Goal: Information Seeking & Learning: Learn about a topic

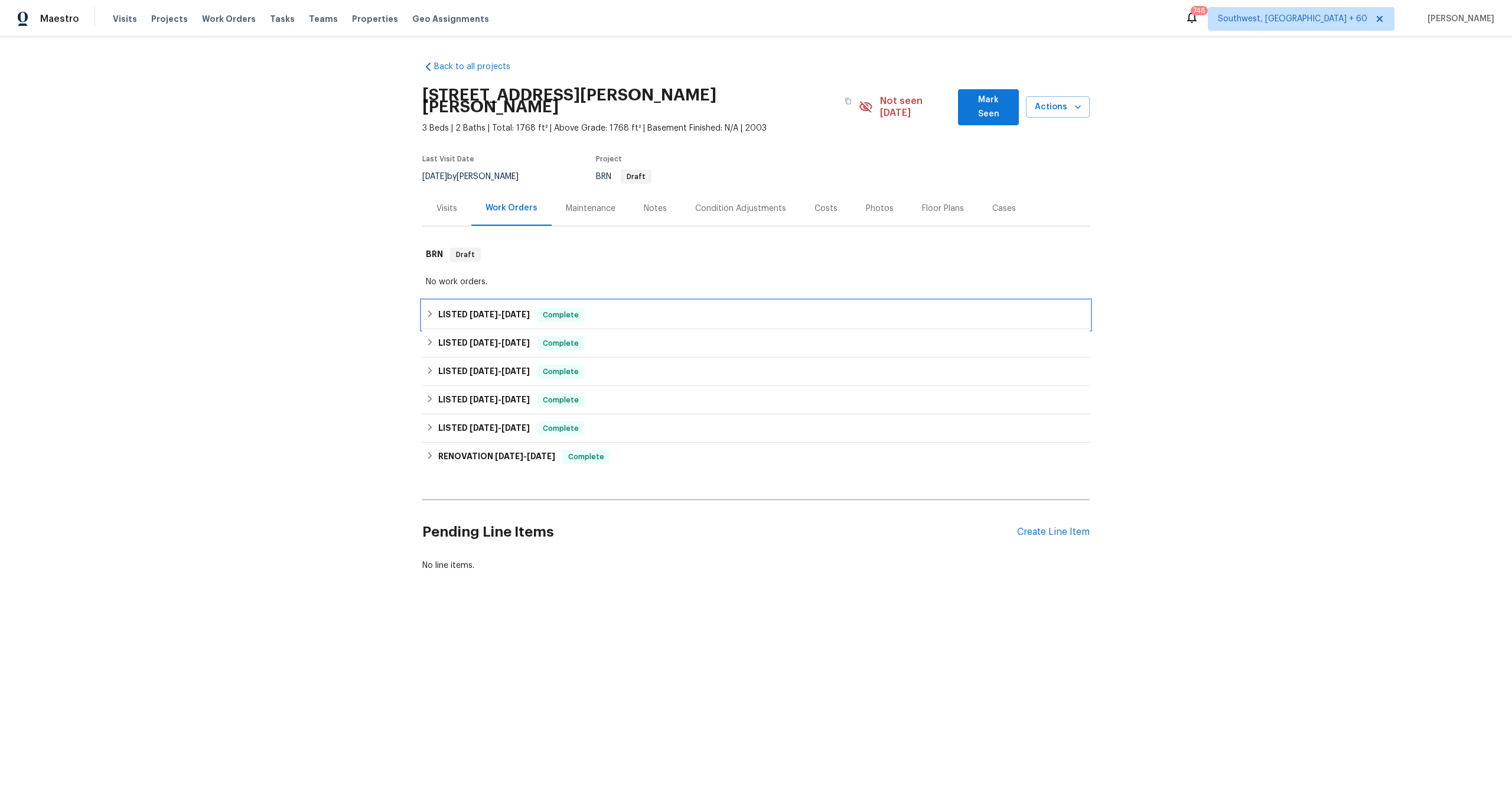
click at [493, 310] on span "[DATE]" at bounding box center [484, 314] width 28 height 8
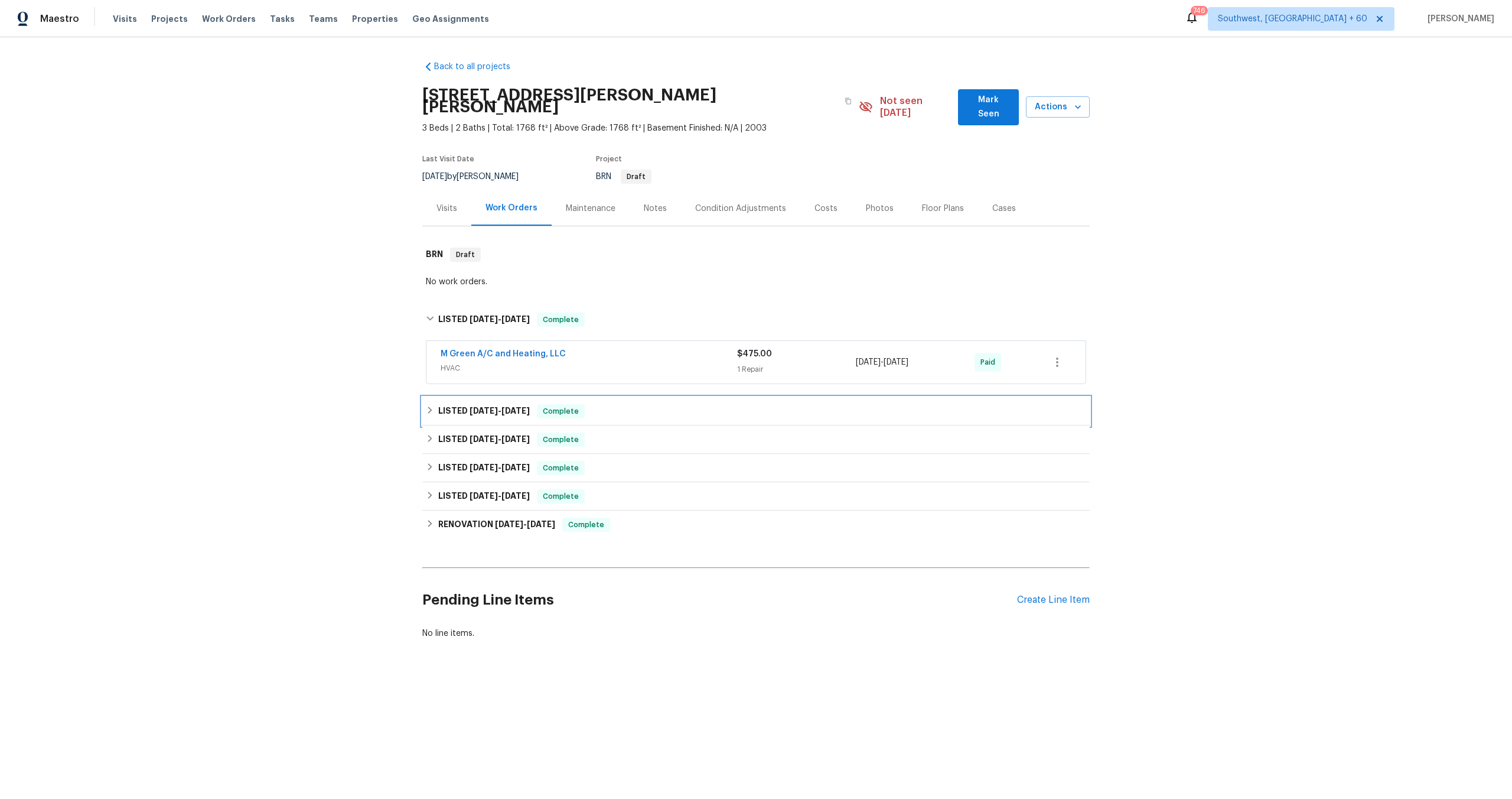
click at [486, 406] on span "[DATE]" at bounding box center [484, 410] width 28 height 8
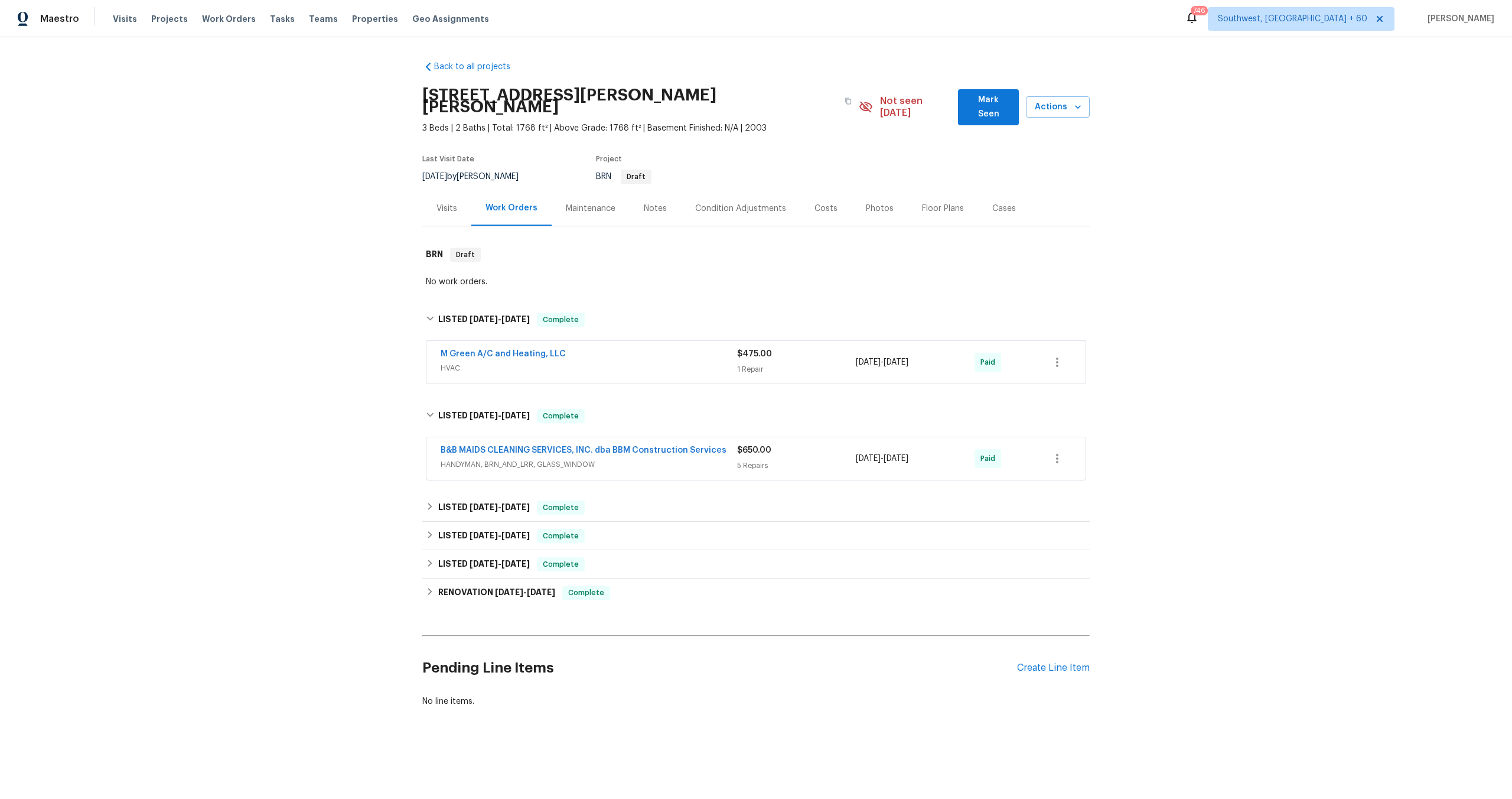
click at [774, 460] on div "5 Repairs" at bounding box center [796, 465] width 118 height 12
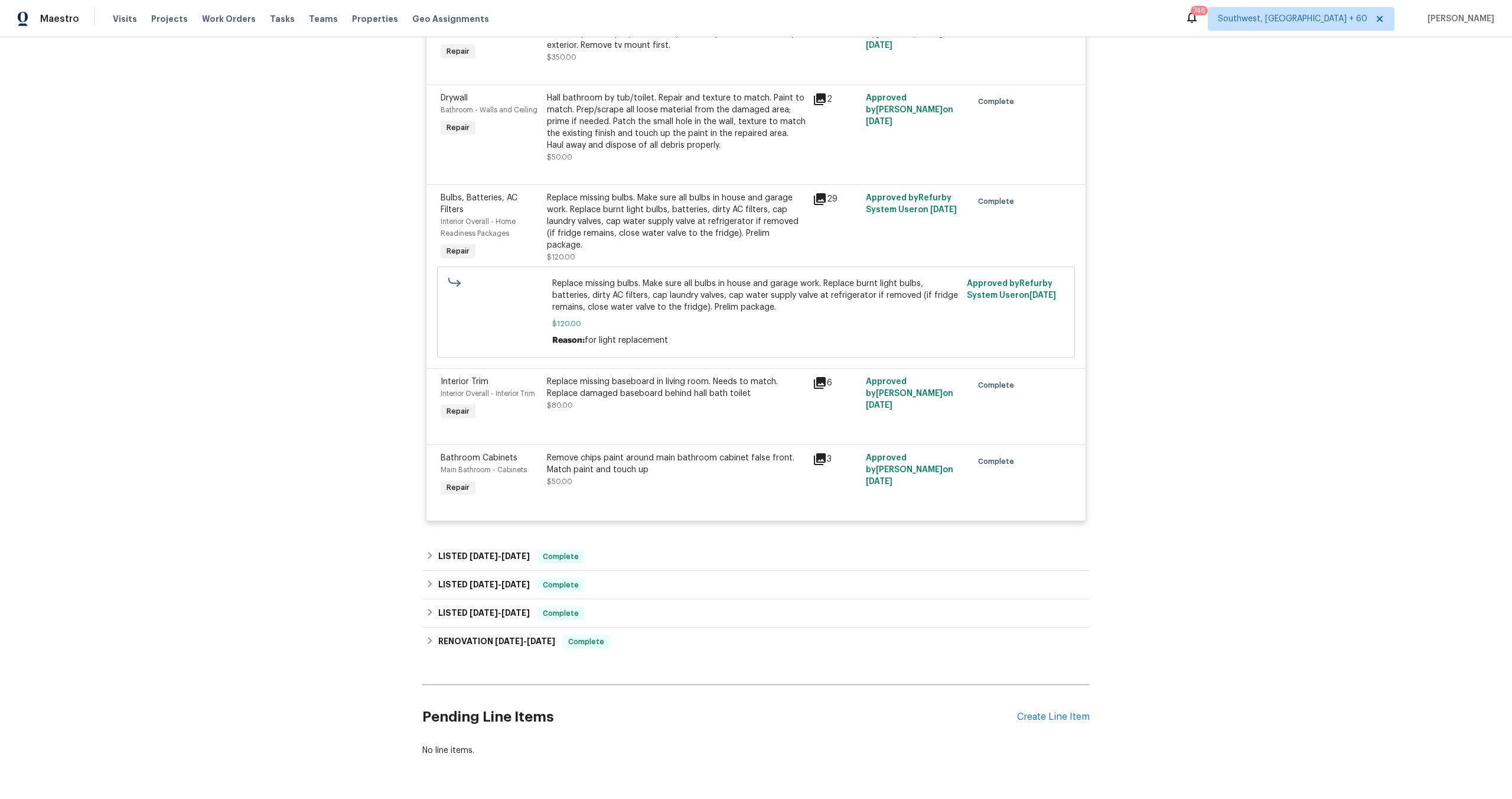
scroll to position [528, 0]
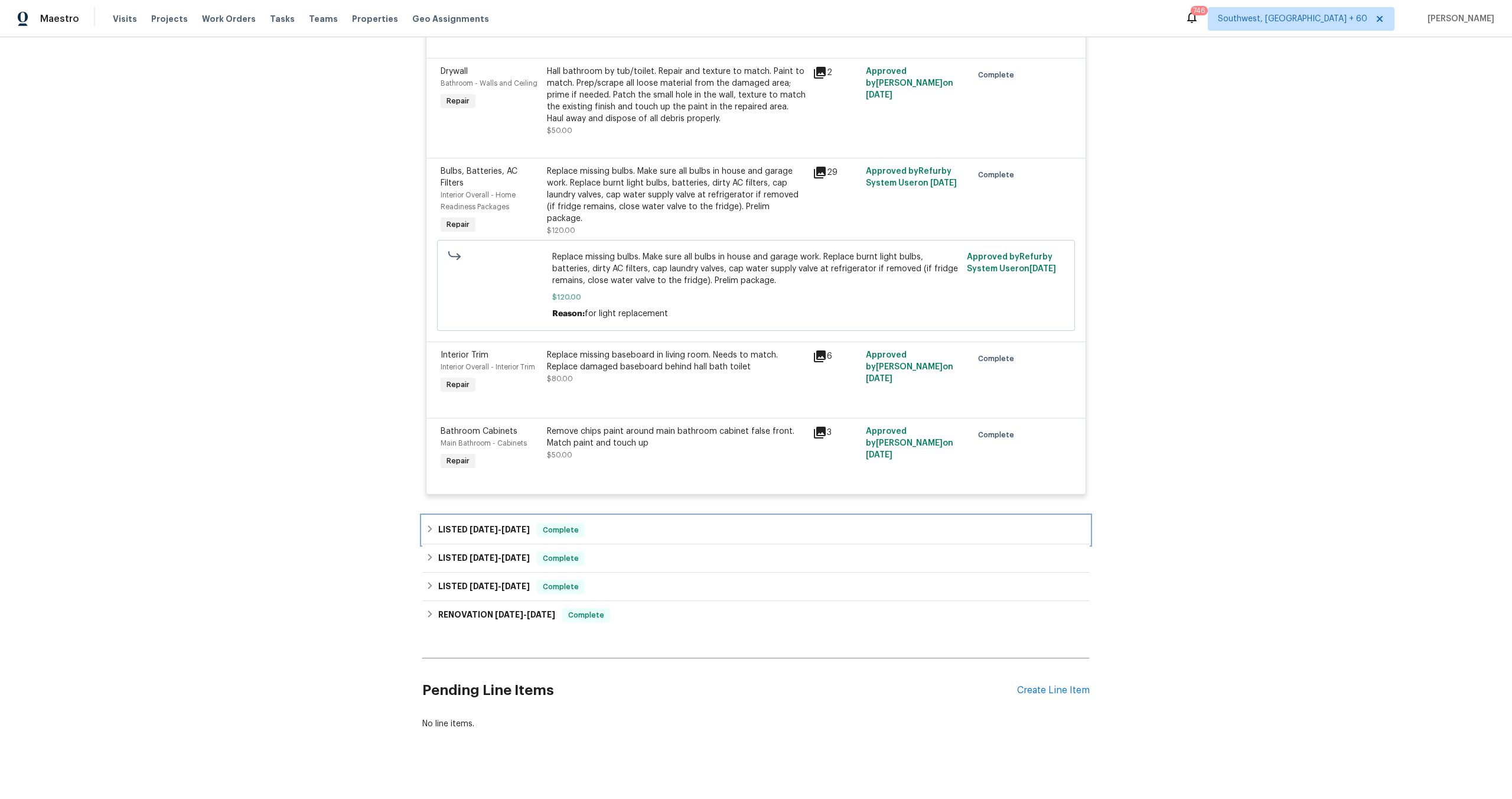
click at [488, 526] on span "[DATE]" at bounding box center [484, 530] width 28 height 8
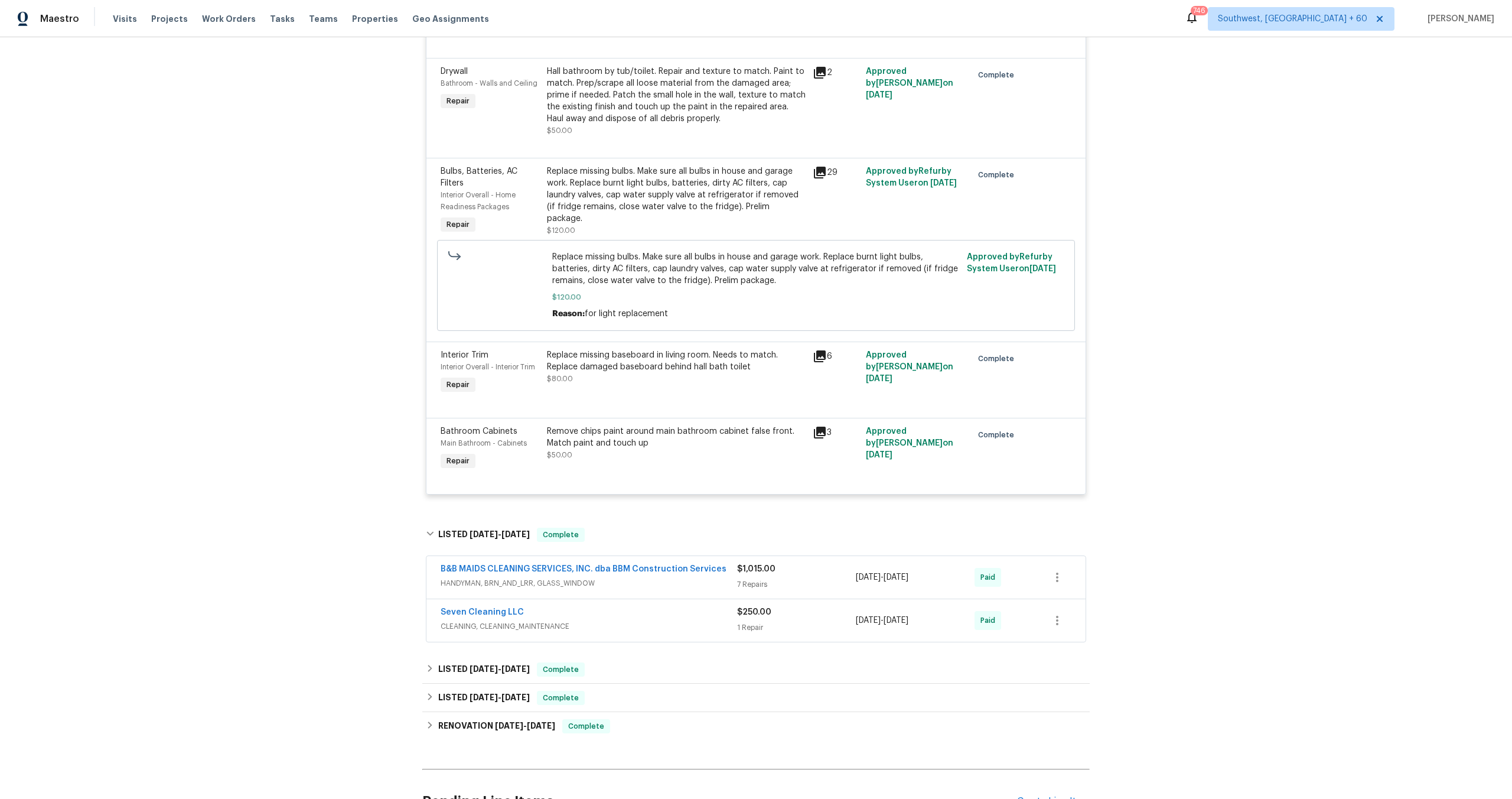
click at [771, 579] on div "7 Repairs" at bounding box center [796, 585] width 118 height 12
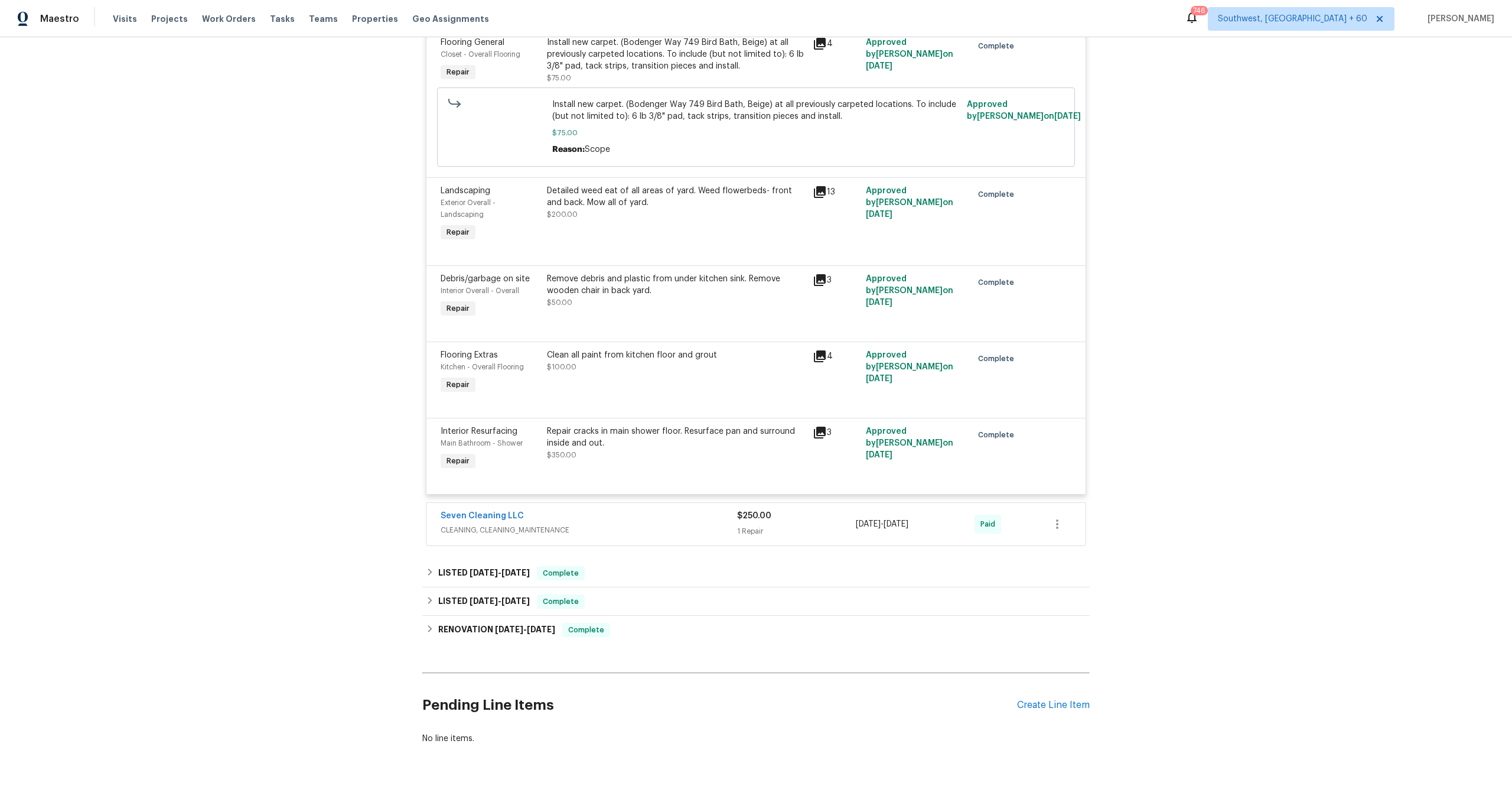
scroll to position [1296, 0]
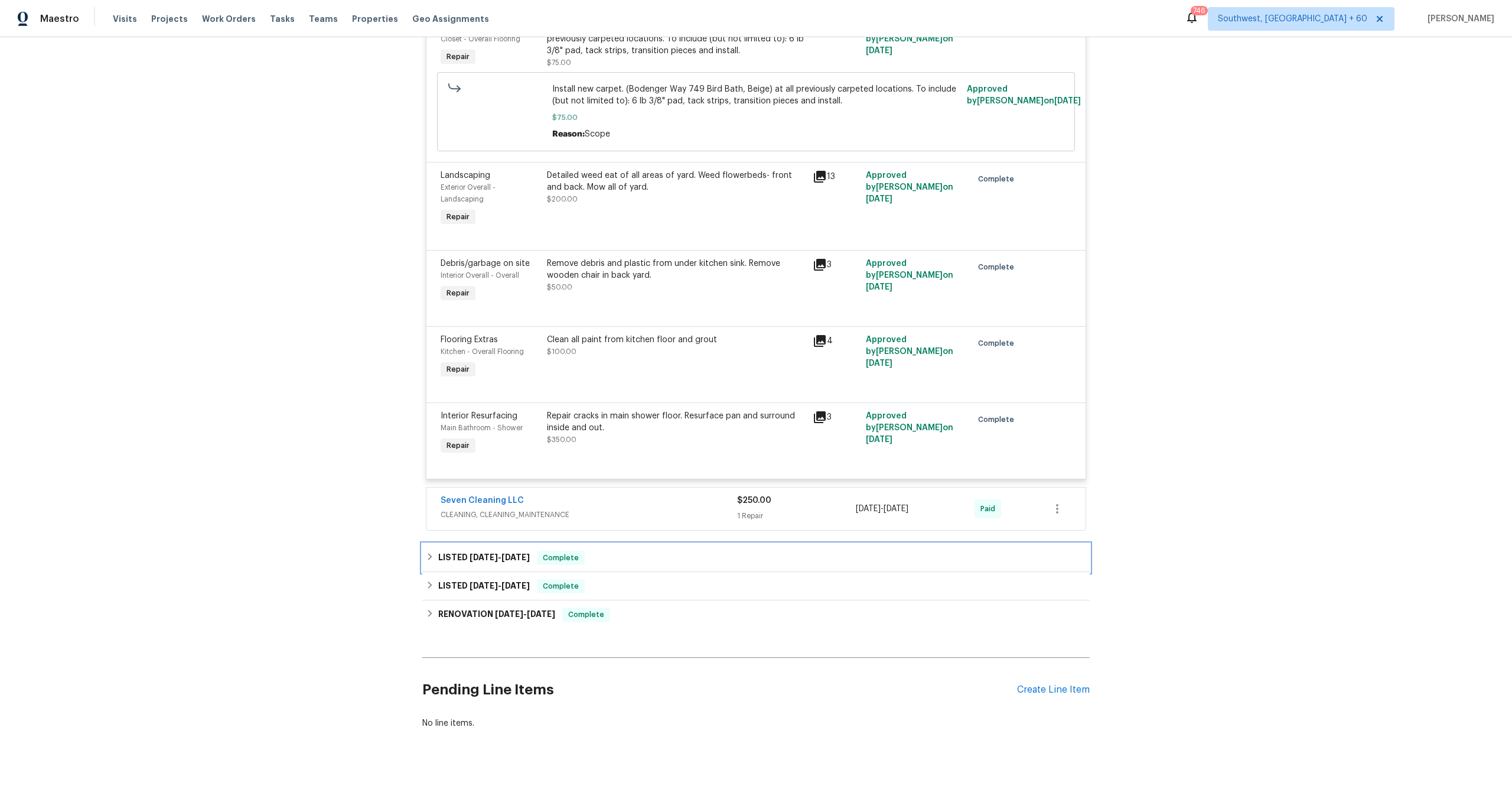
click at [483, 552] on h6 "LISTED [DATE] - [DATE]" at bounding box center [484, 558] width 92 height 15
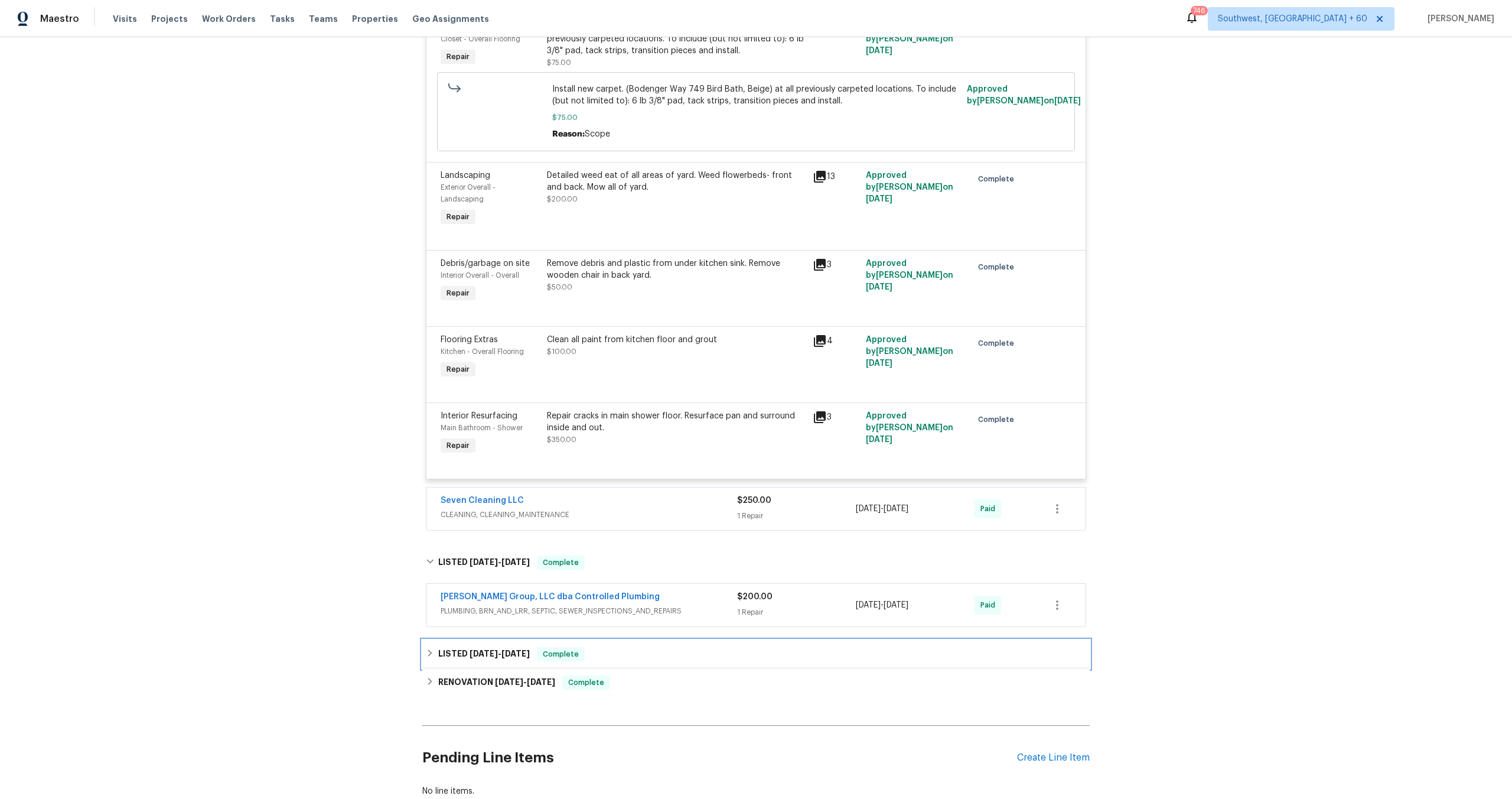
click at [497, 650] on span "[DATE]" at bounding box center [484, 654] width 28 height 8
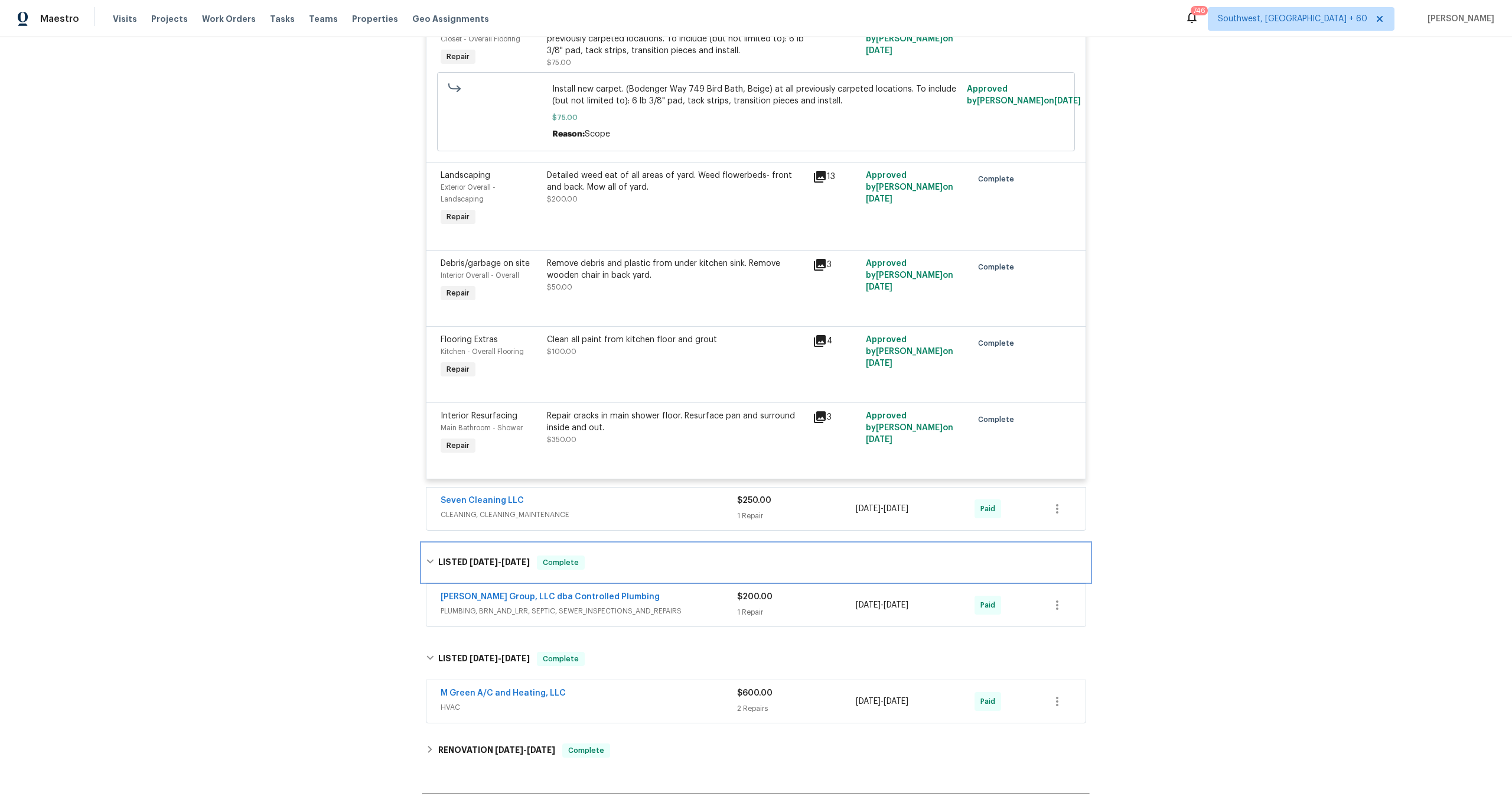
click at [519, 563] on div "LISTED [DATE] - [DATE] Complete" at bounding box center [756, 562] width 667 height 38
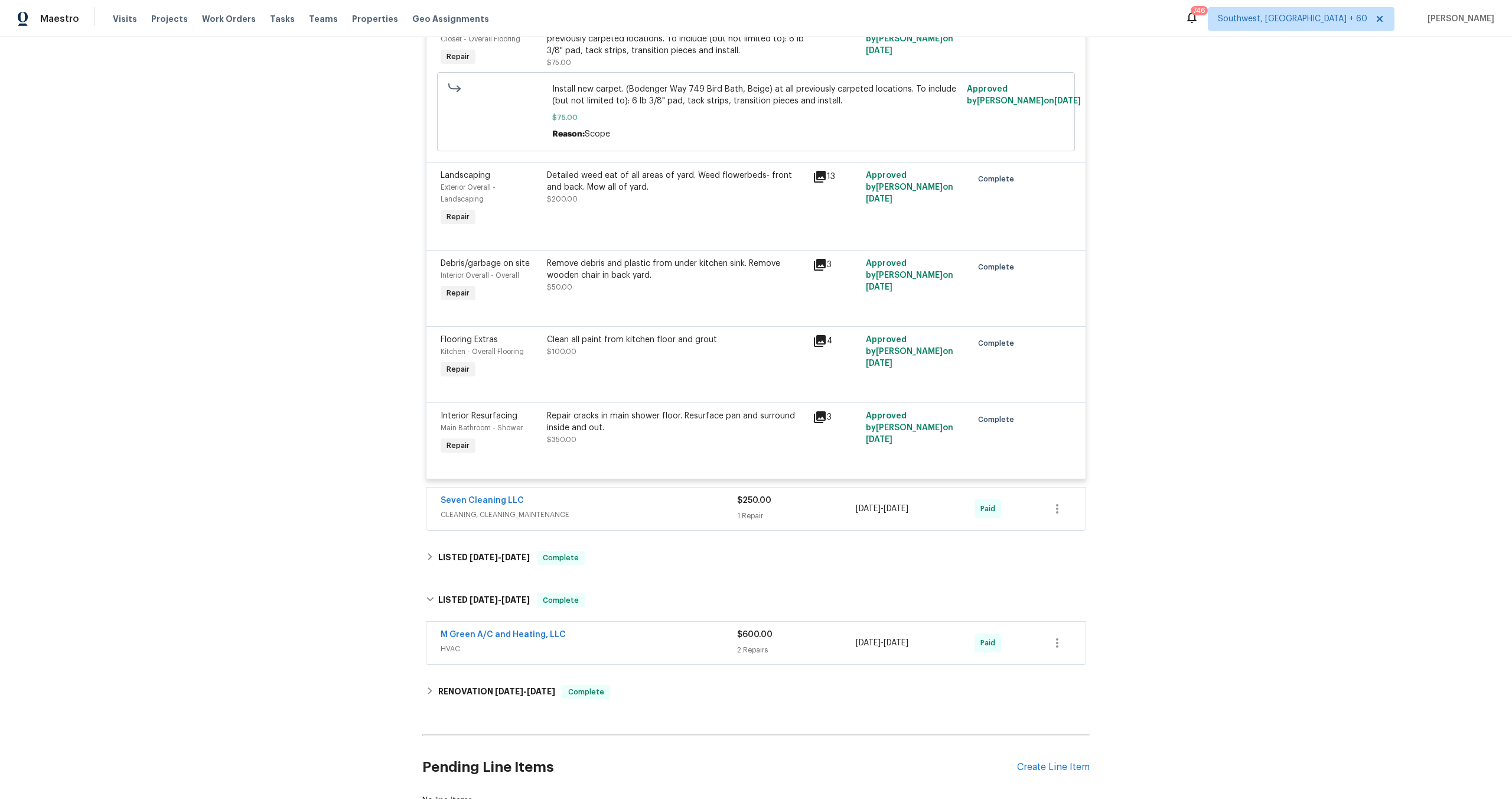
click at [736, 629] on div "M Green A/C and Heating, LLC" at bounding box center [589, 636] width 297 height 15
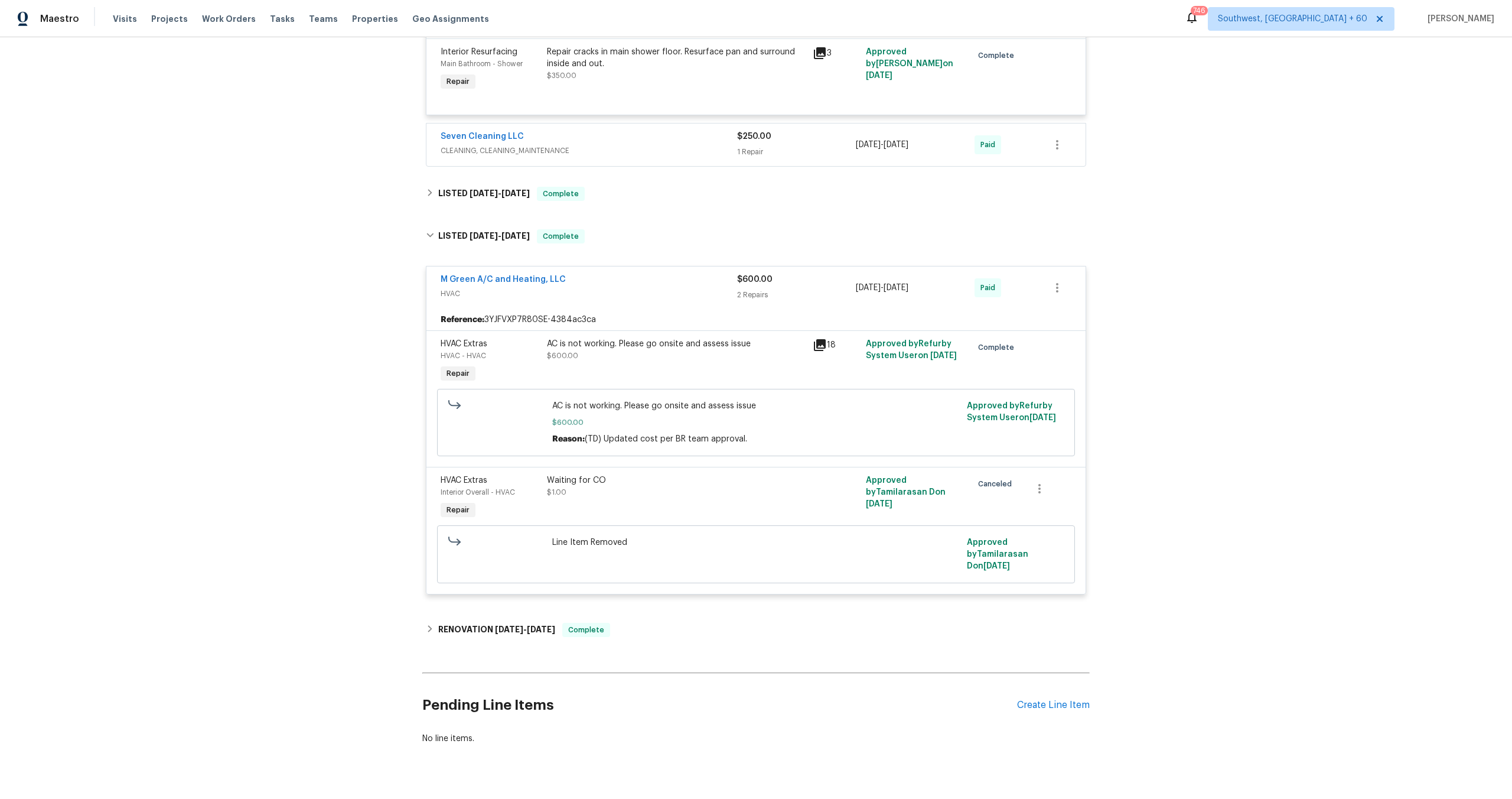
scroll to position [1676, 0]
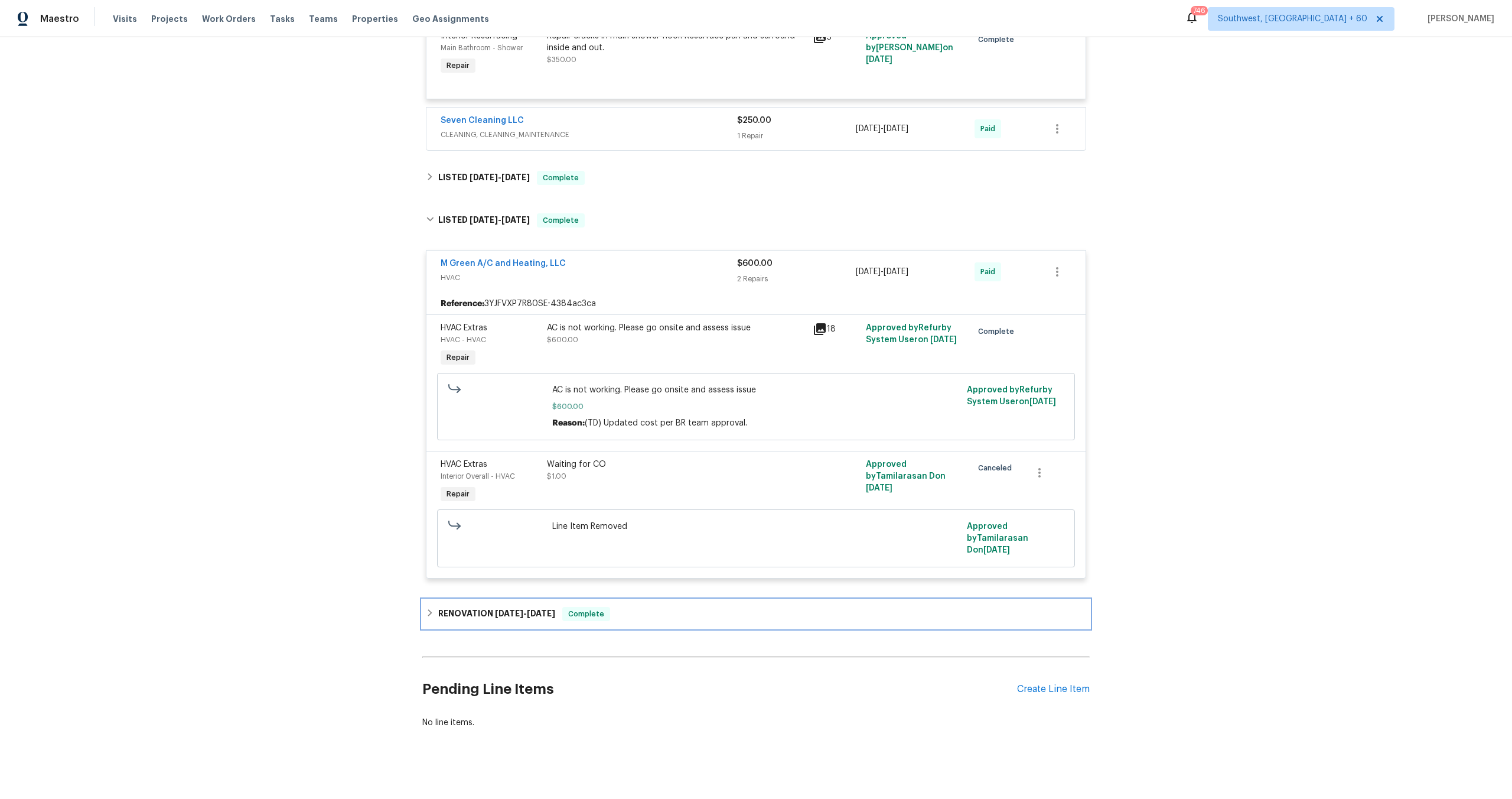
click at [513, 610] on span "[DATE]" at bounding box center [509, 614] width 28 height 8
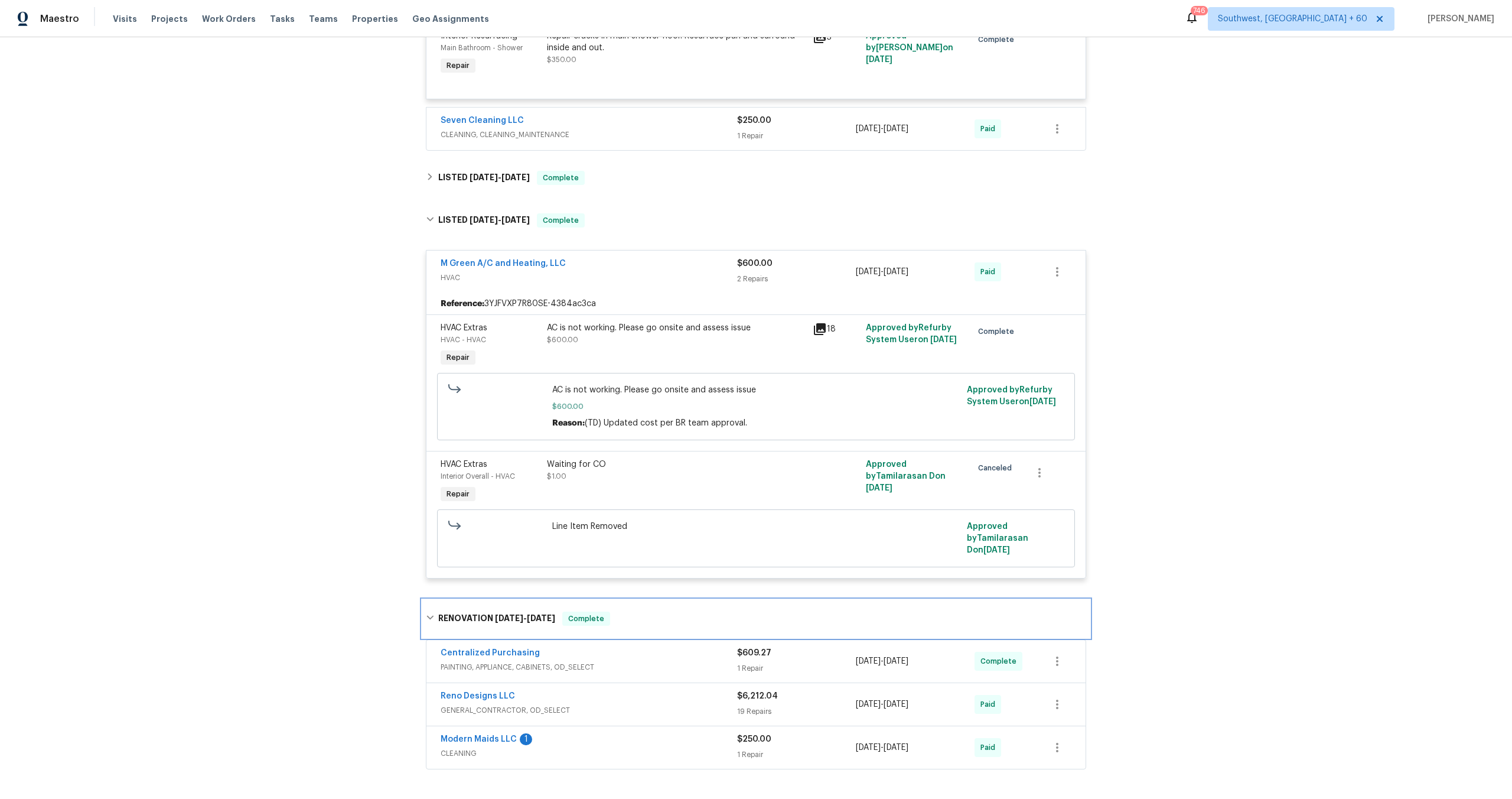
scroll to position [1727, 0]
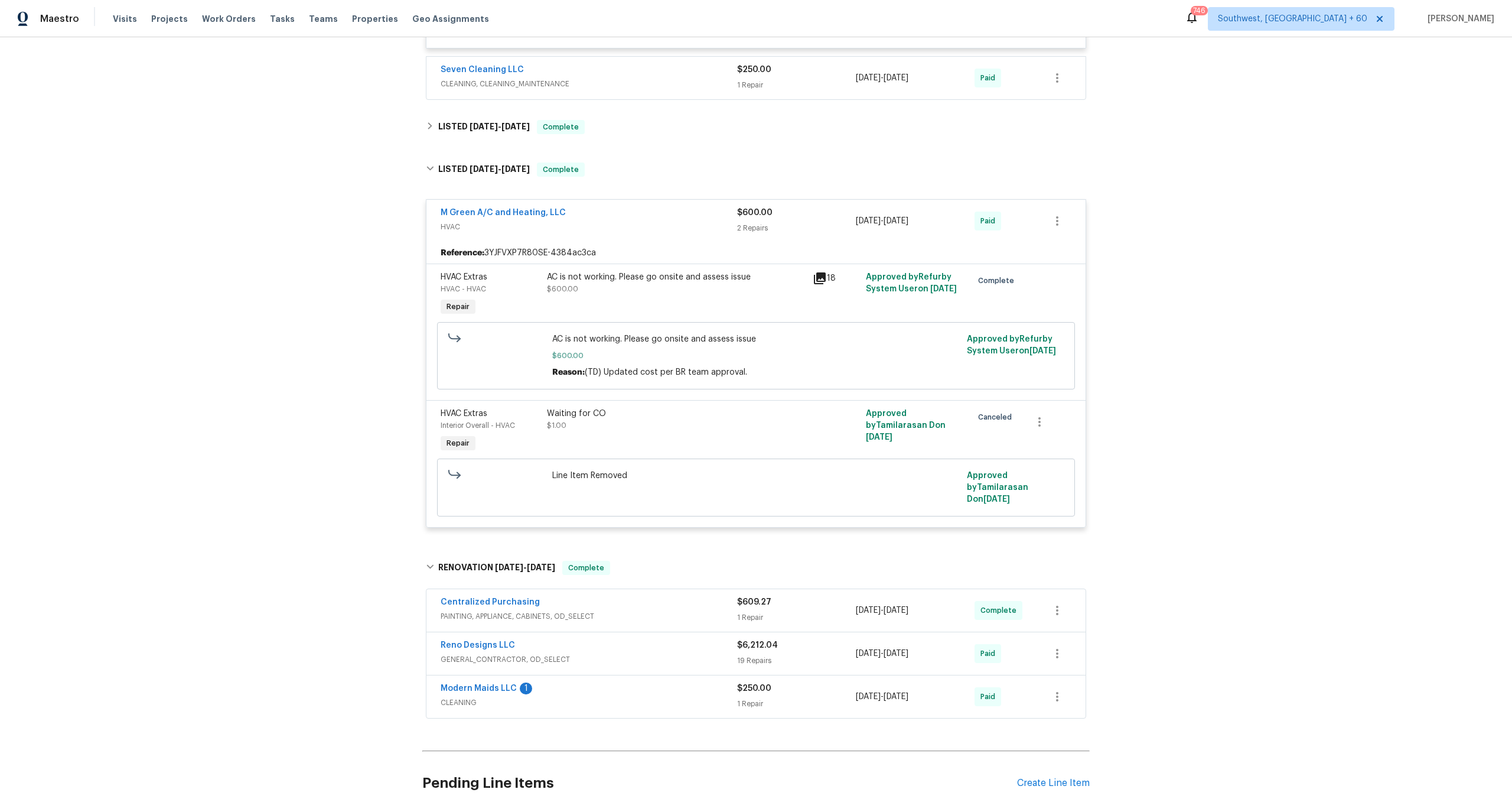
click at [769, 642] on div "$6,212.04 19 Repairs" at bounding box center [796, 653] width 118 height 28
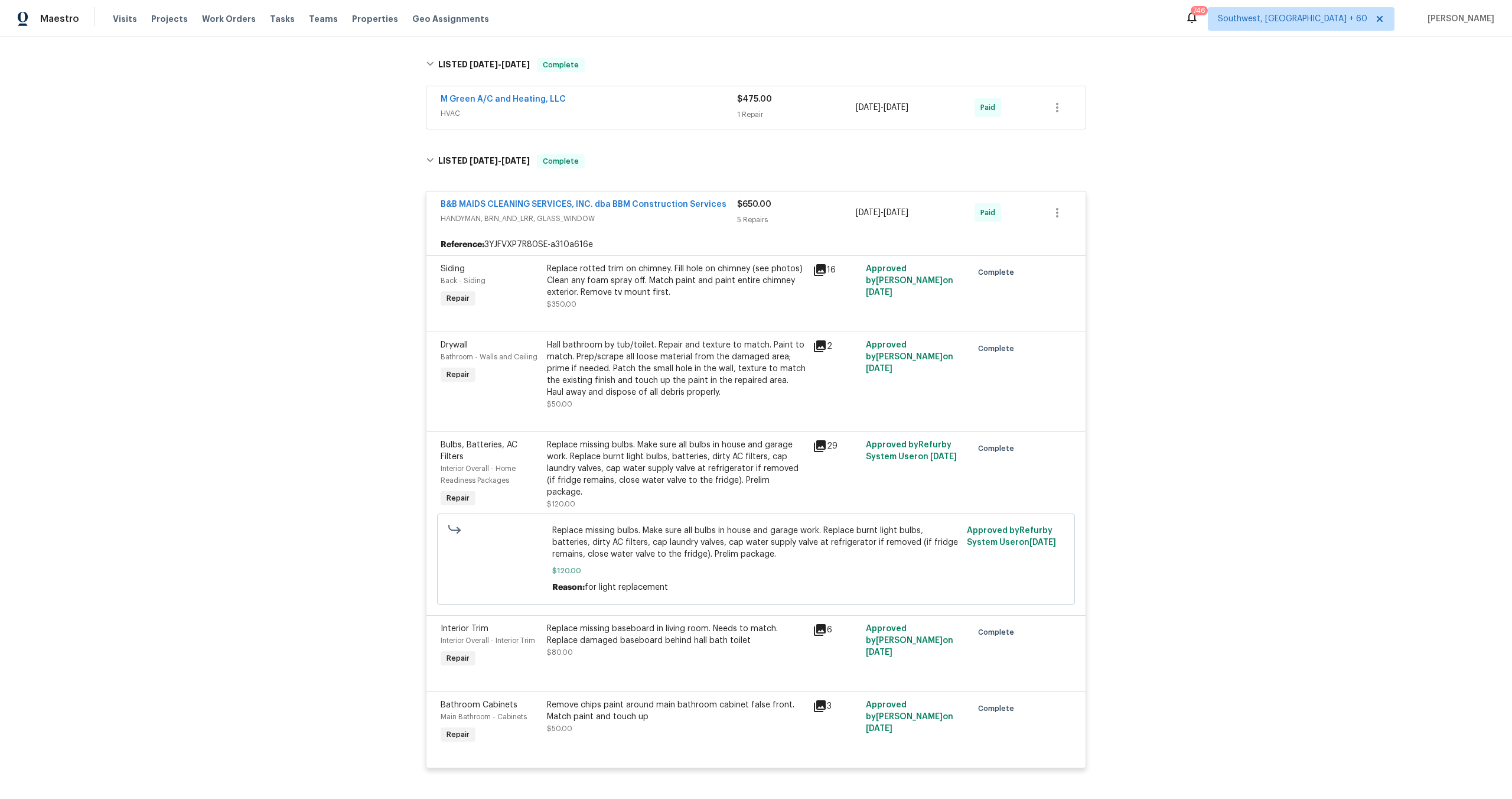
scroll to position [0, 0]
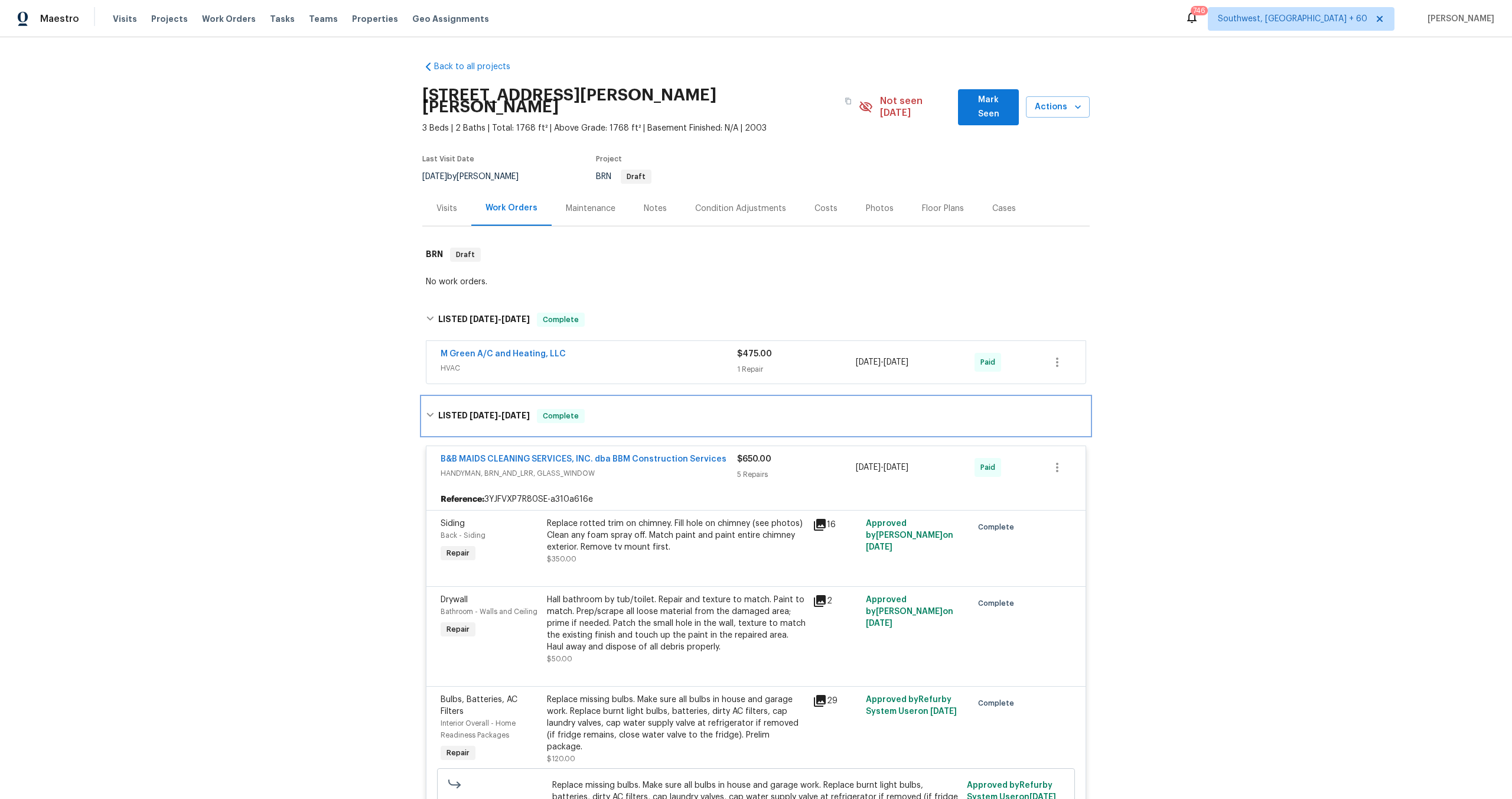
click at [465, 409] on h6 "LISTED [DATE] - [DATE]" at bounding box center [484, 416] width 92 height 15
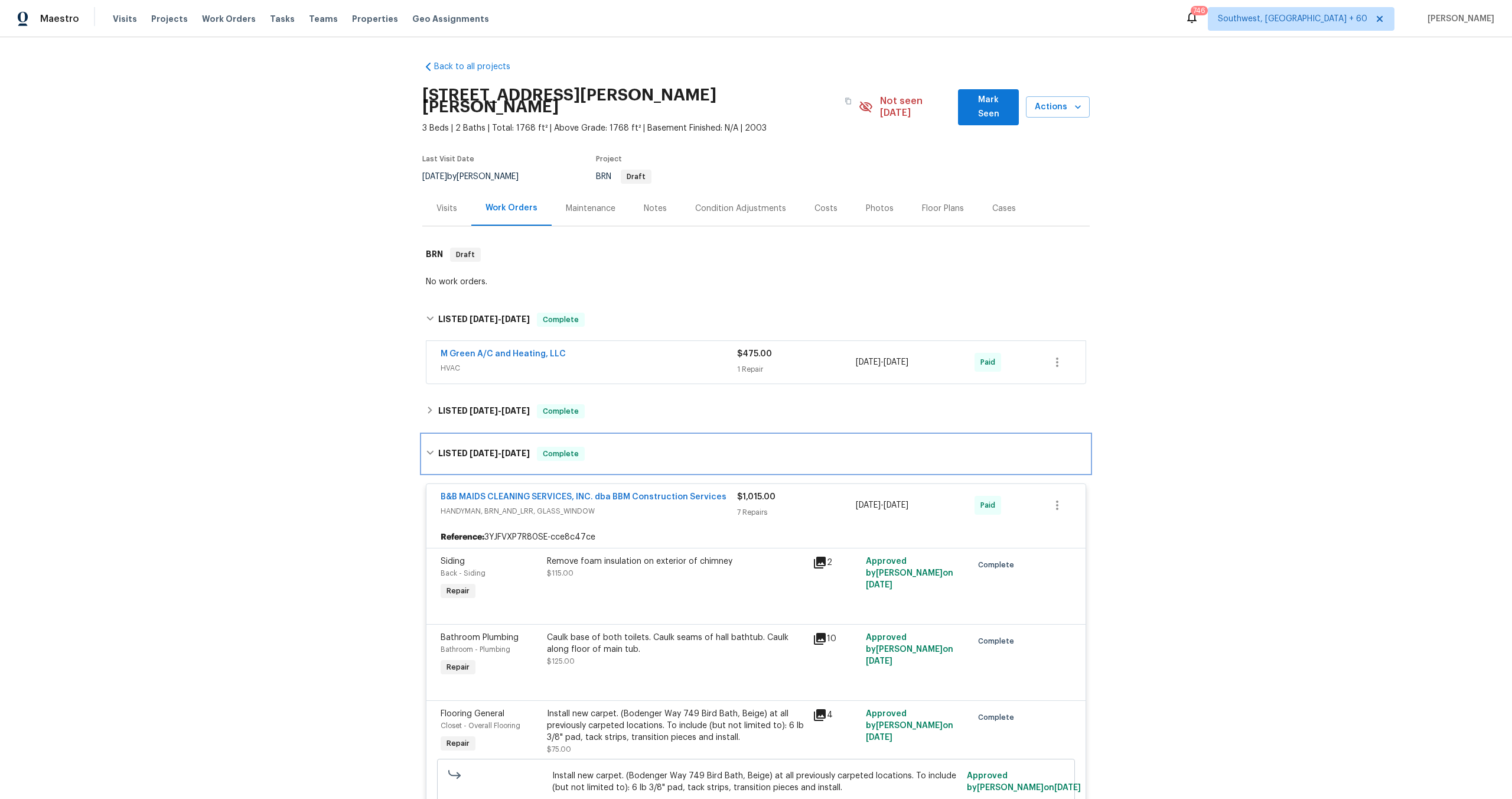
click at [483, 451] on div "LISTED [DATE] - [DATE] Complete" at bounding box center [756, 453] width 667 height 38
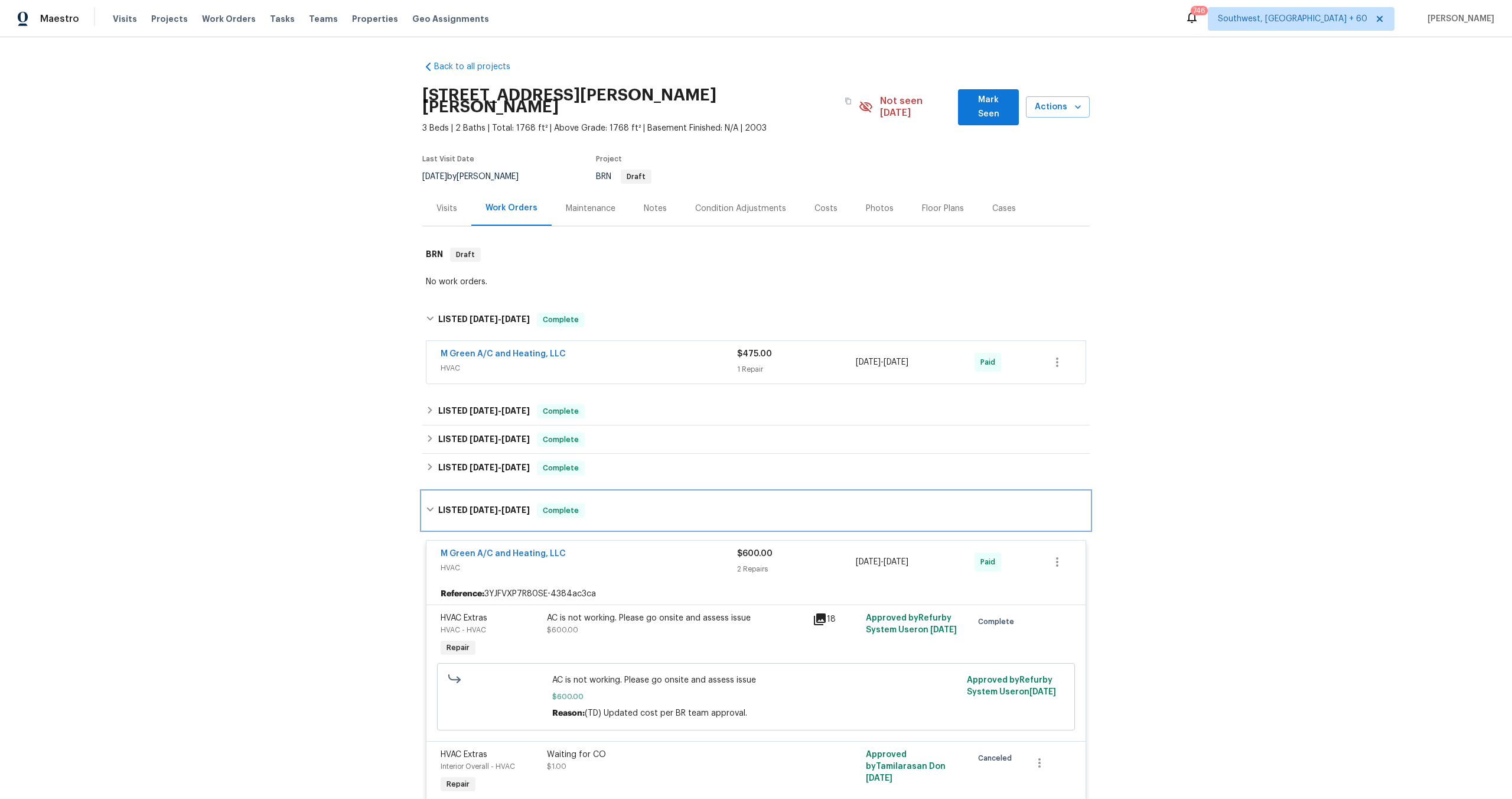
click at [471, 511] on div "LISTED [DATE] - [DATE] Complete" at bounding box center [756, 510] width 667 height 38
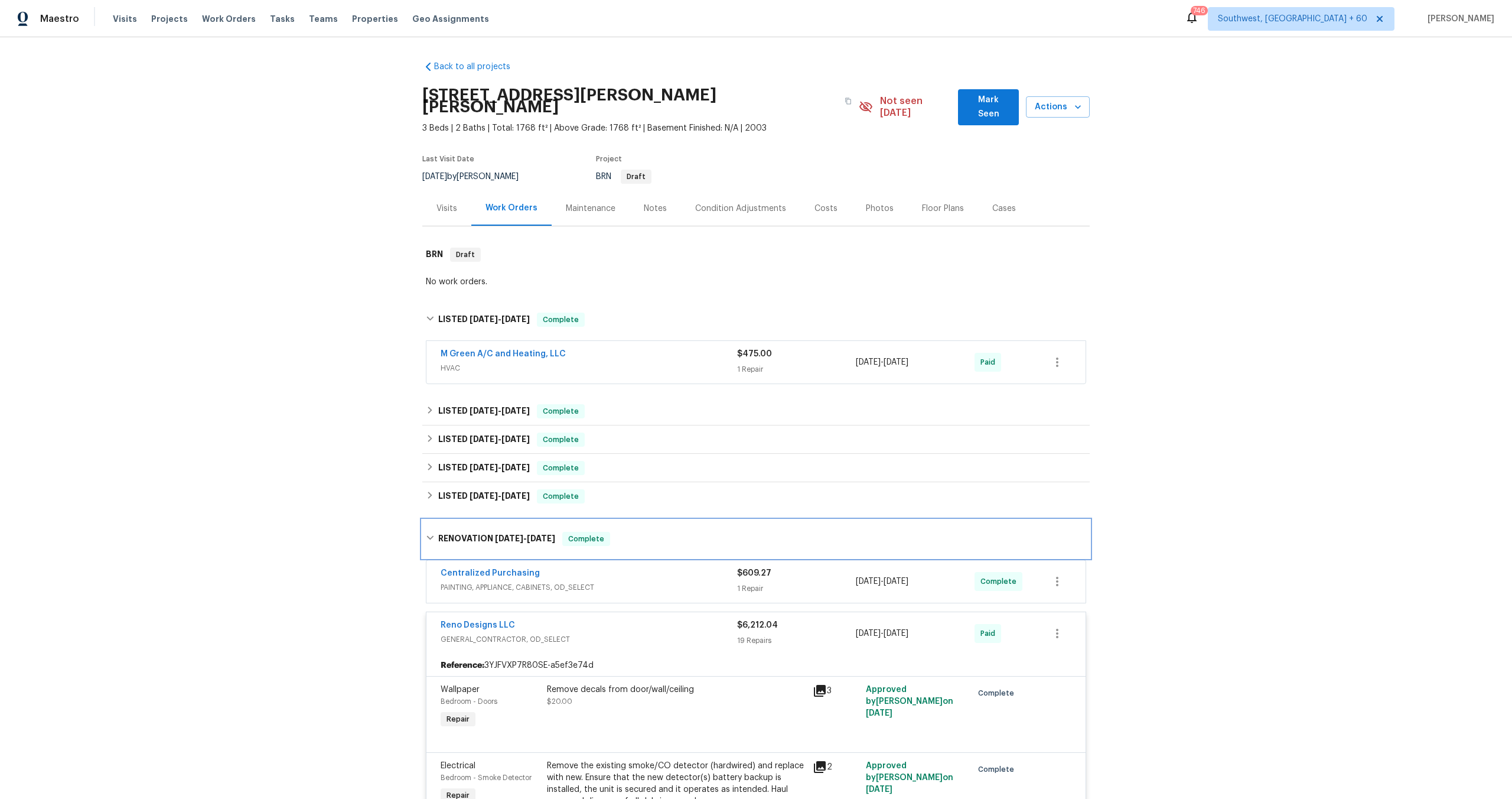
click at [480, 535] on div "RENOVATION [DATE] - [DATE] Complete" at bounding box center [756, 539] width 667 height 38
